Goal: Find specific page/section: Find specific page/section

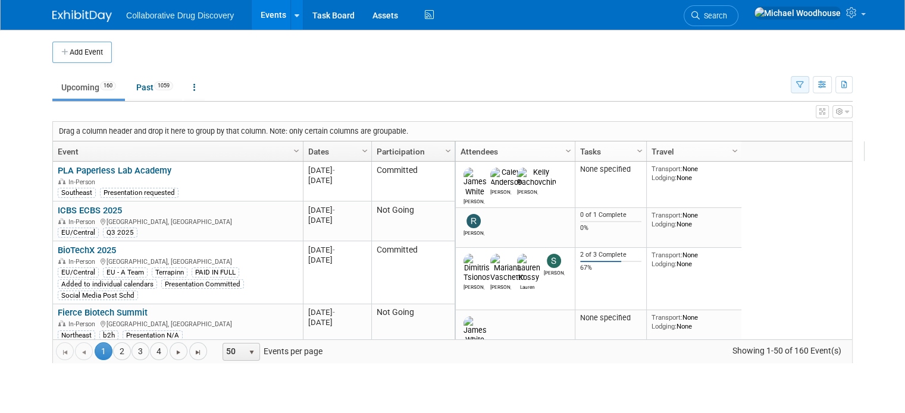
click at [809, 87] on button "button" at bounding box center [799, 84] width 18 height 17
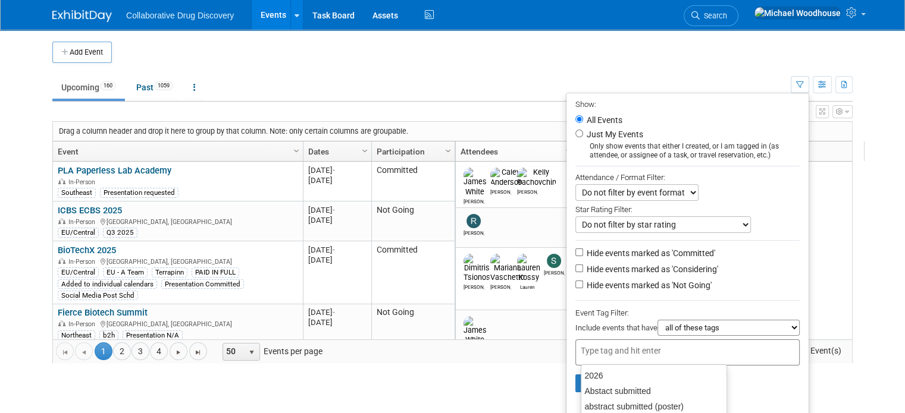
click at [673, 354] on input "text" at bounding box center [628, 351] width 95 height 12
click at [642, 387] on div "CAN/MW" at bounding box center [654, 391] width 146 height 17
type input "CAN/MW"
click at [597, 287] on label "Hide events marked as 'Not Going'" at bounding box center [647, 286] width 127 height 12
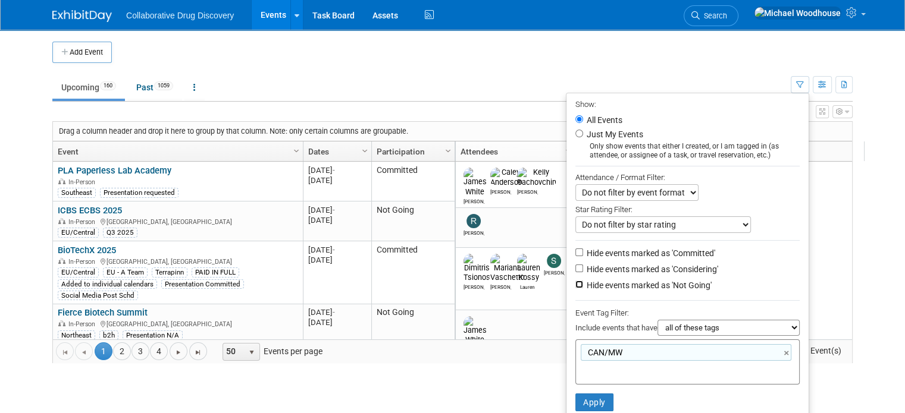
click at [583, 287] on input "Hide events marked as 'Not Going'" at bounding box center [579, 285] width 8 height 8
checkbox input "true"
click at [597, 401] on button "Apply" at bounding box center [594, 403] width 38 height 18
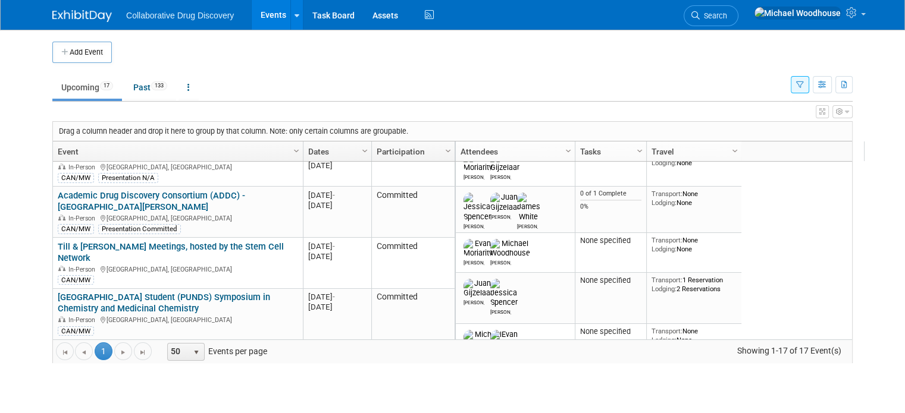
scroll to position [265, 0]
